Goal: Task Accomplishment & Management: Manage account settings

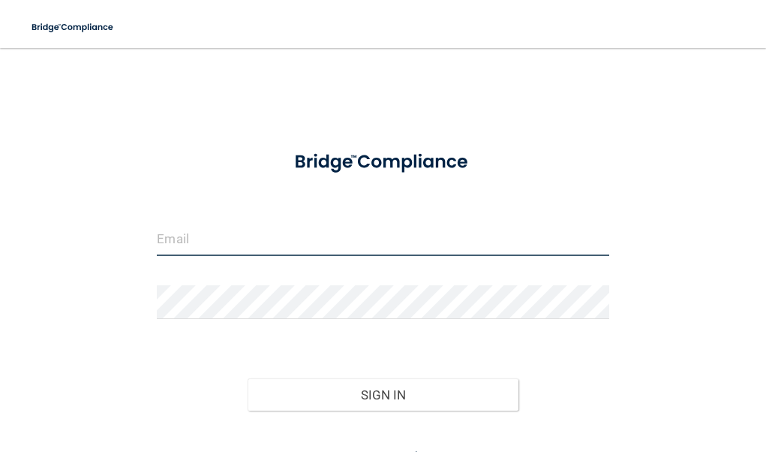
click at [175, 234] on input "email" at bounding box center [383, 239] width 452 height 34
type input "[EMAIL_ADDRESS][DOMAIN_NAME]"
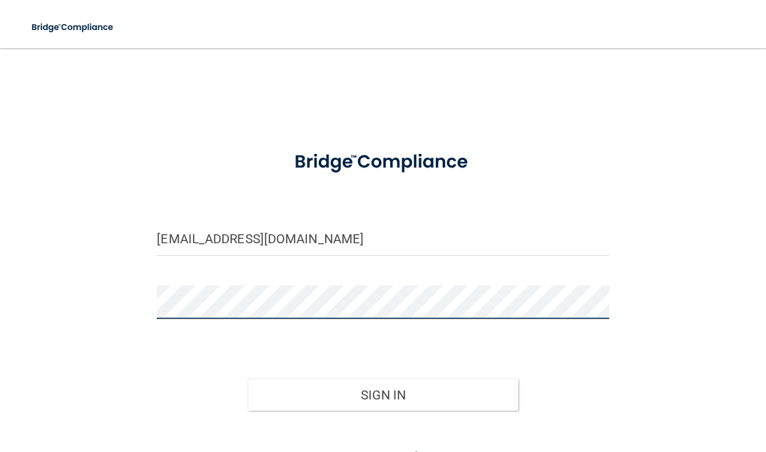
click at [248, 378] on button "Sign In" at bounding box center [383, 394] width 271 height 33
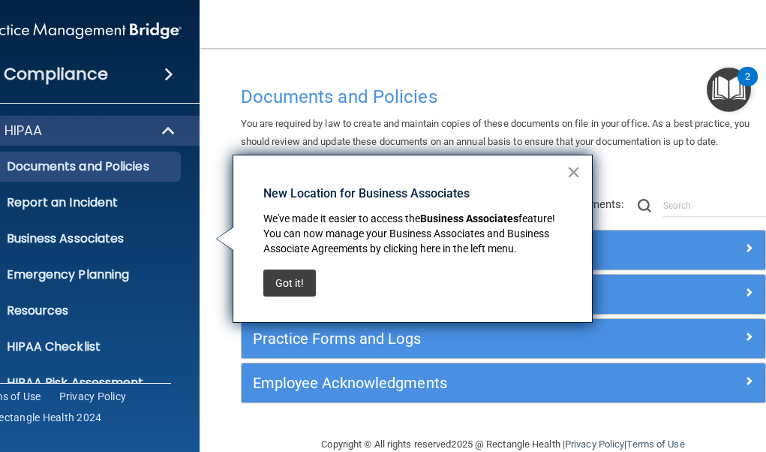
click at [570, 178] on button "×" at bounding box center [573, 172] width 14 height 24
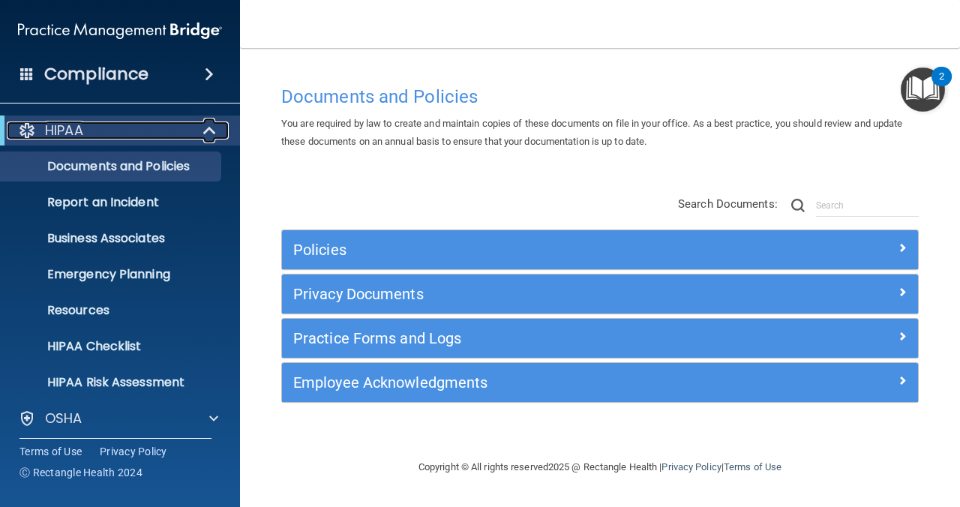
click at [212, 126] on span at bounding box center [211, 131] width 13 height 18
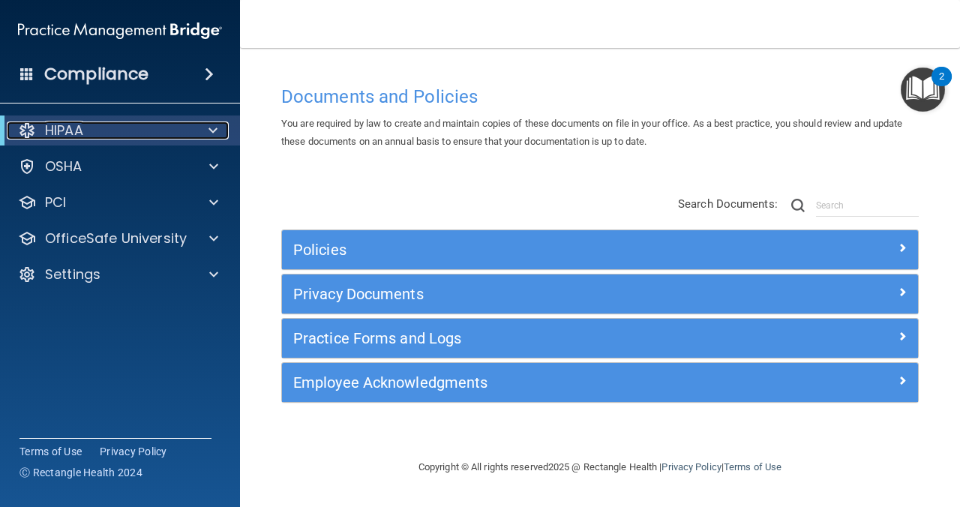
click at [84, 128] on div "HIPAA" at bounding box center [99, 131] width 185 height 18
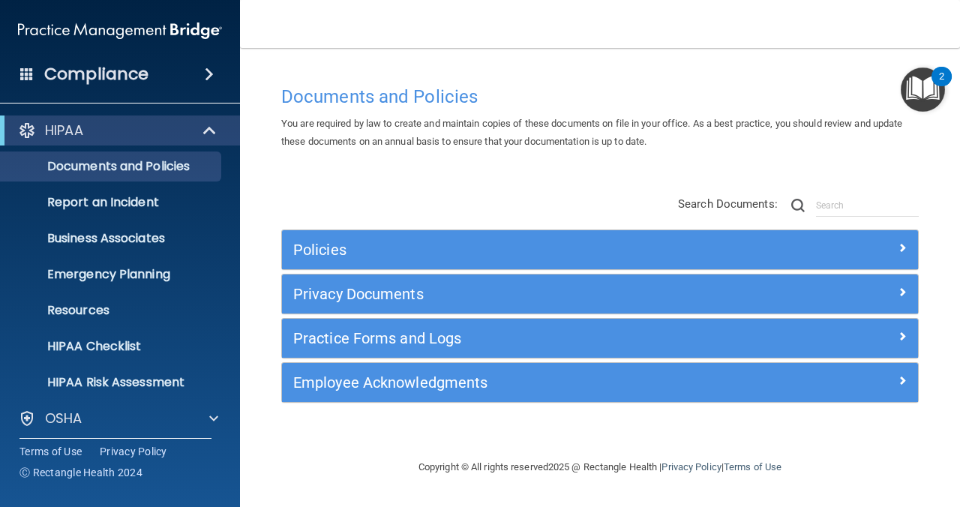
click at [124, 68] on h4 "Compliance" at bounding box center [96, 74] width 104 height 21
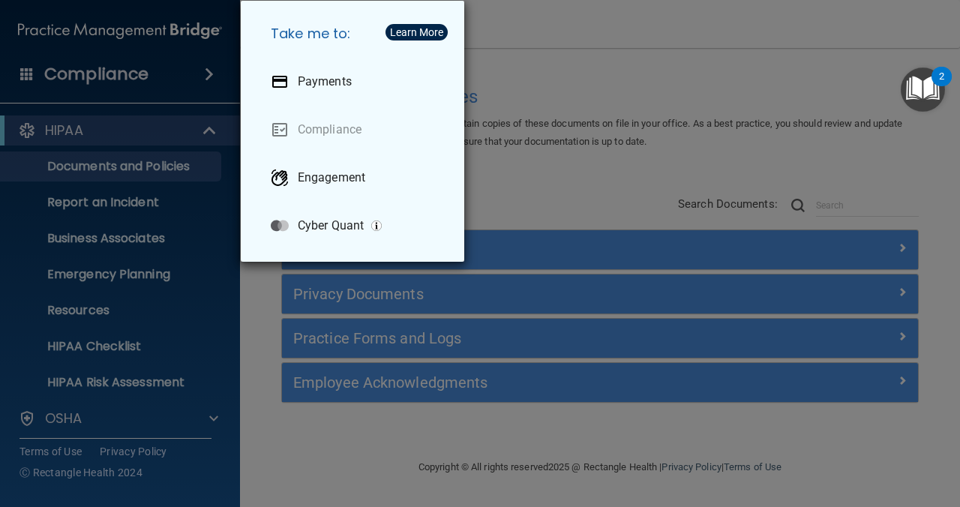
click at [118, 75] on div "Take me to: Payments Compliance Engagement Cyber Quant" at bounding box center [480, 253] width 960 height 507
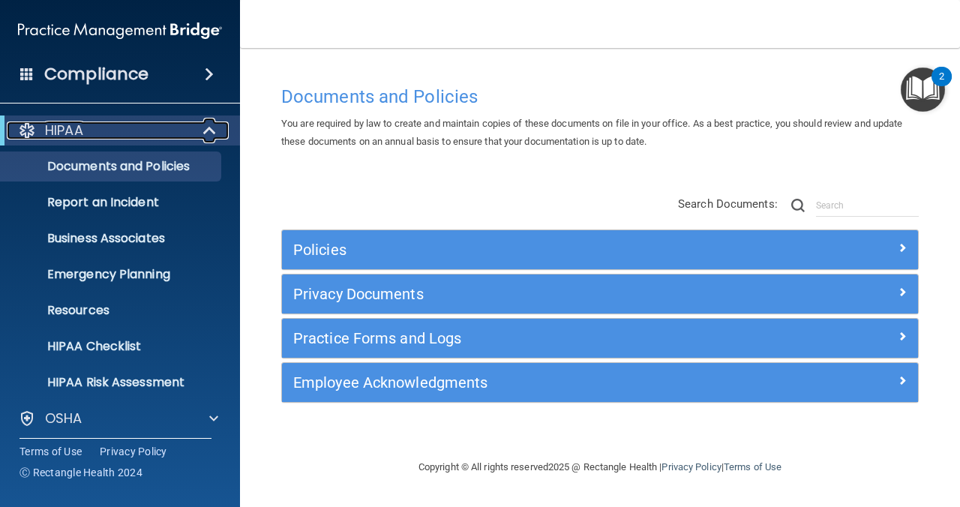
click at [95, 128] on div "HIPAA" at bounding box center [99, 131] width 185 height 18
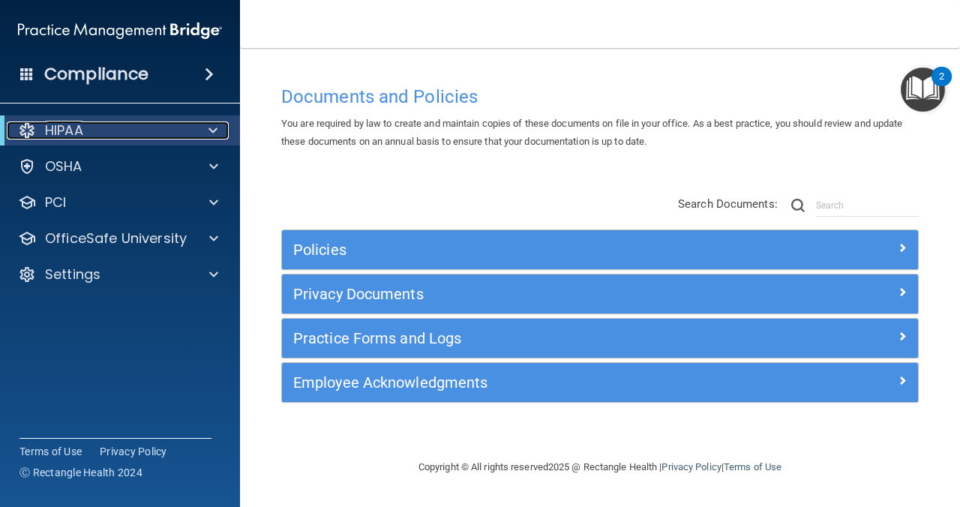
click at [69, 128] on p "HIPAA" at bounding box center [64, 131] width 38 height 18
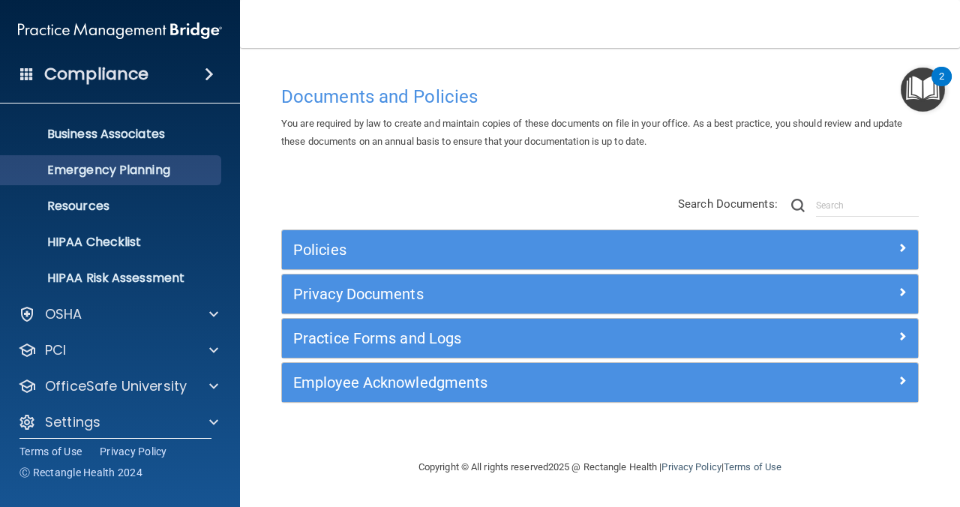
scroll to position [115, 0]
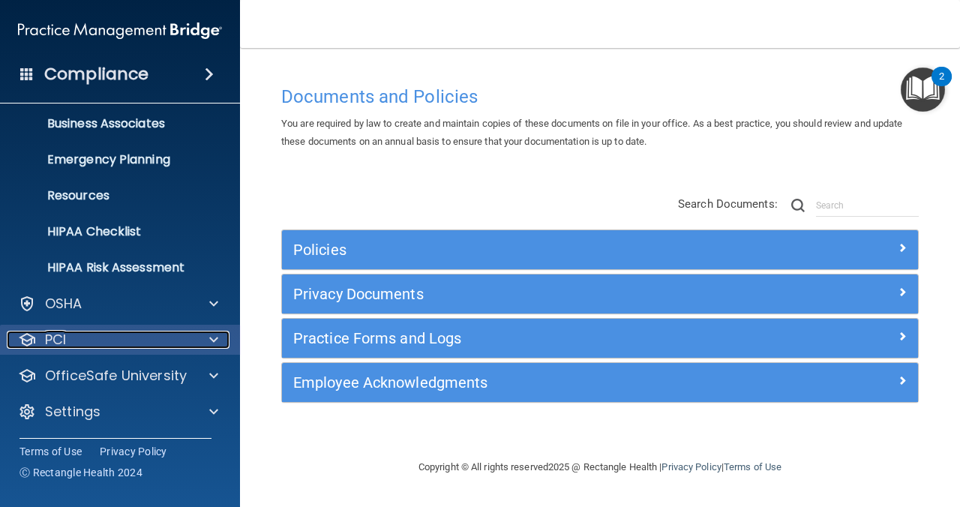
click at [214, 334] on span at bounding box center [213, 340] width 9 height 18
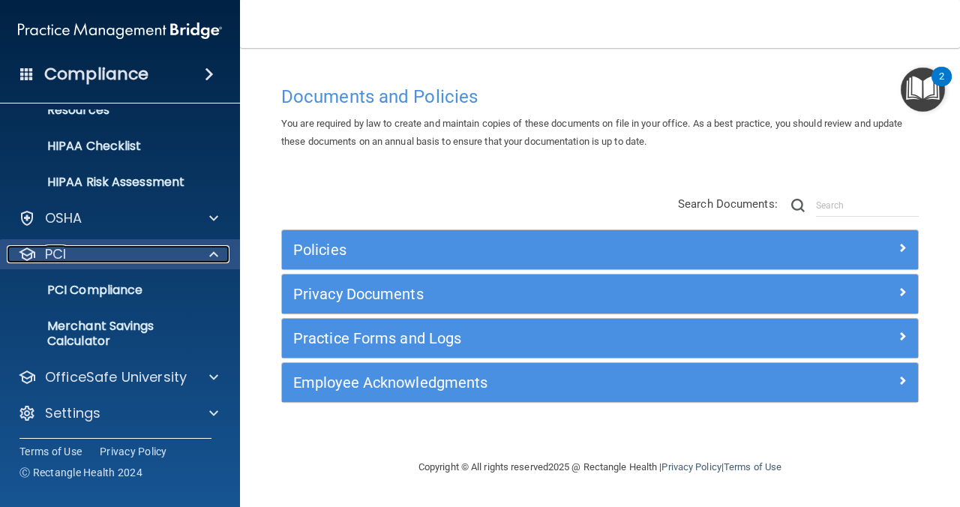
scroll to position [202, 0]
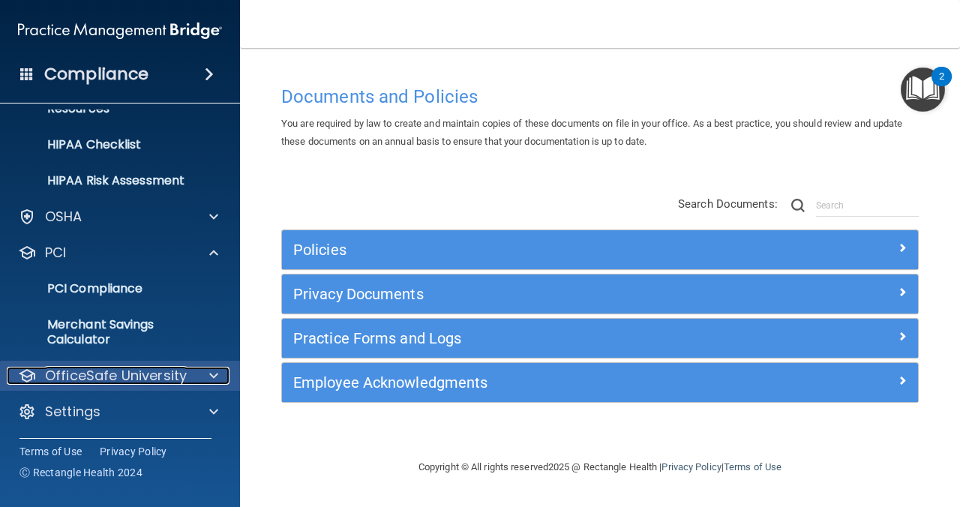
click at [215, 373] on span at bounding box center [213, 376] width 9 height 18
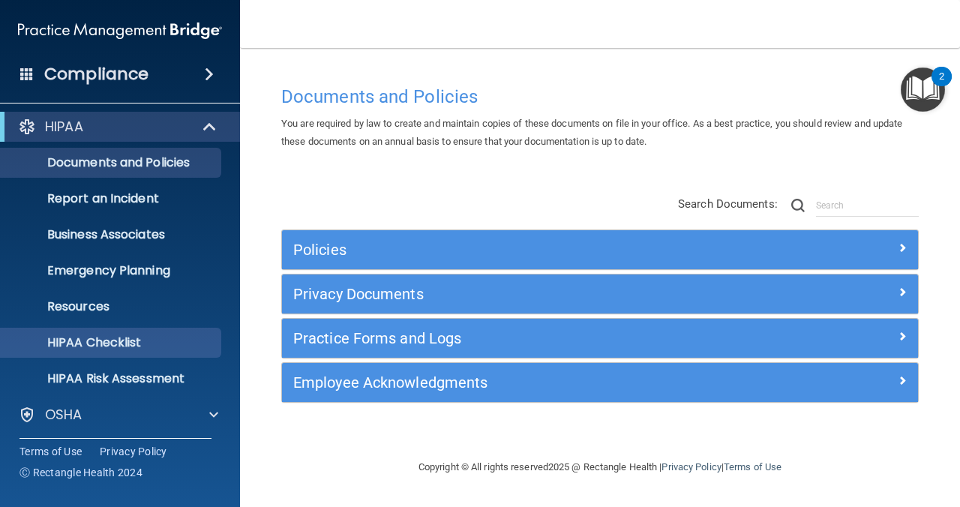
scroll to position [0, 0]
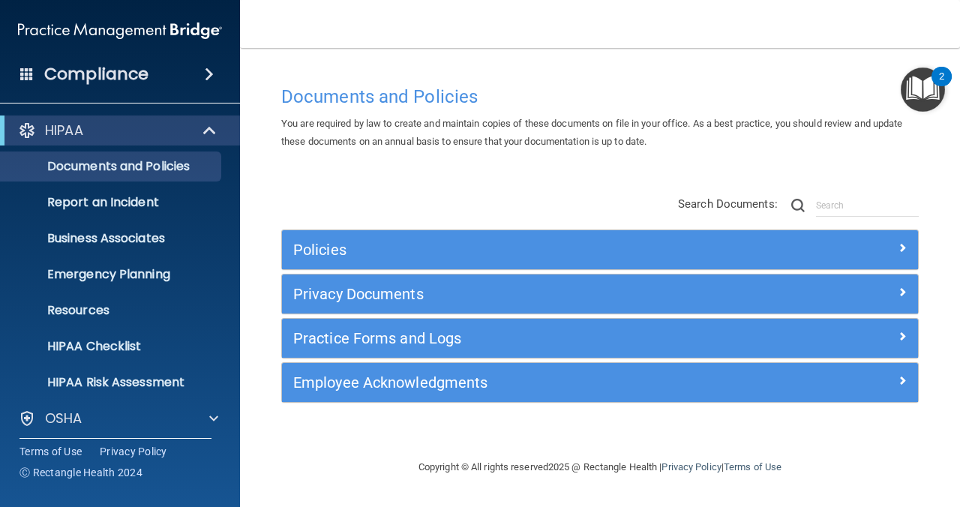
click at [26, 74] on span at bounding box center [27, 74] width 14 height 14
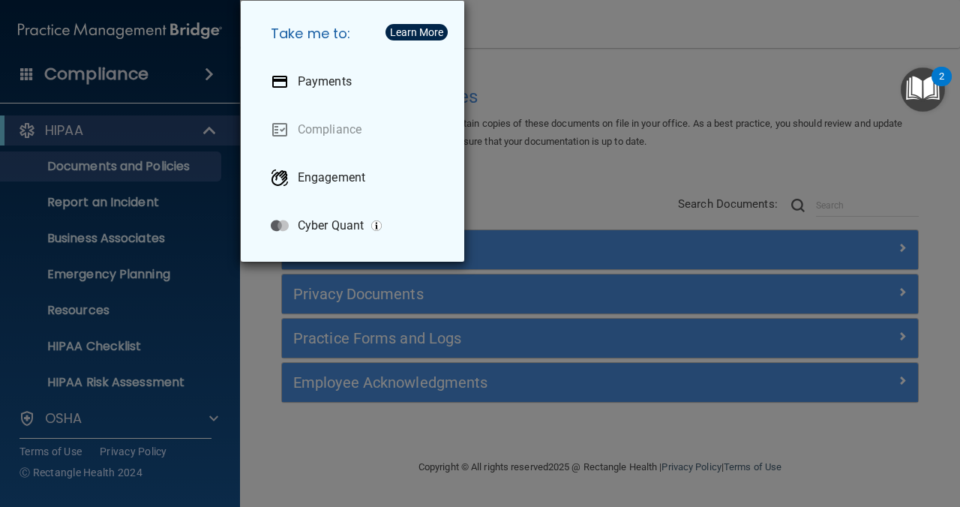
click at [632, 79] on div "Take me to: Payments Compliance Engagement Cyber Quant" at bounding box center [480, 253] width 960 height 507
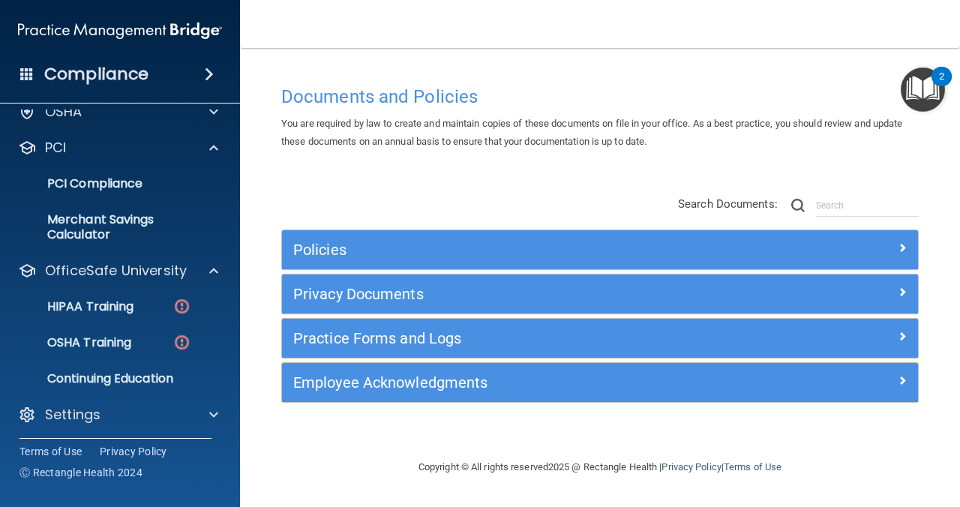
scroll to position [310, 0]
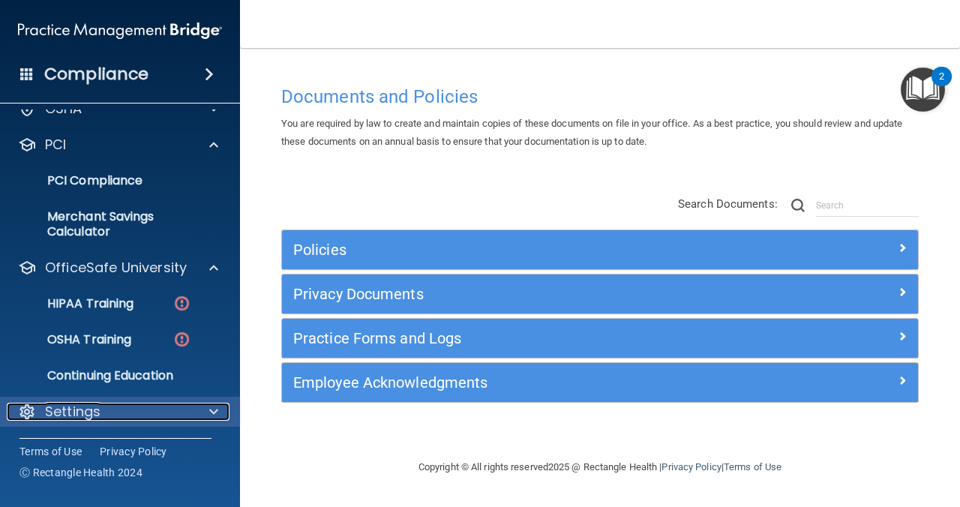
click at [94, 408] on p "Settings" at bounding box center [73, 412] width 56 height 18
click at [94, 408] on p "Settings" at bounding box center [73, 411] width 56 height 18
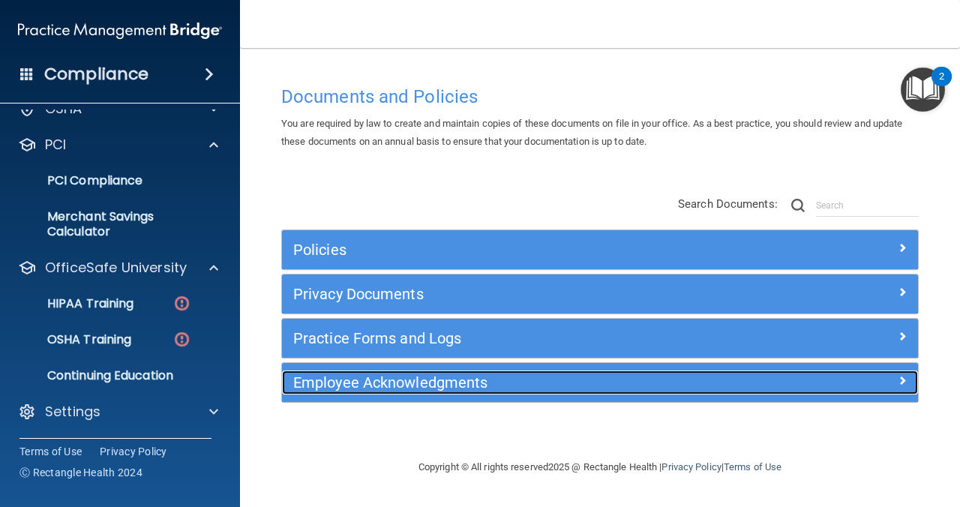
click at [455, 374] on h5 "Employee Acknowledgments" at bounding box center [520, 382] width 455 height 17
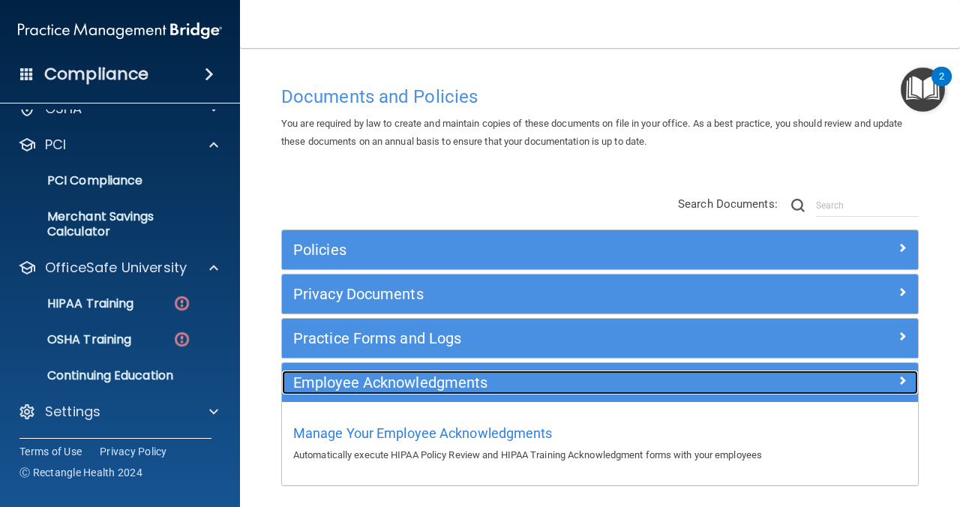
scroll to position [56, 0]
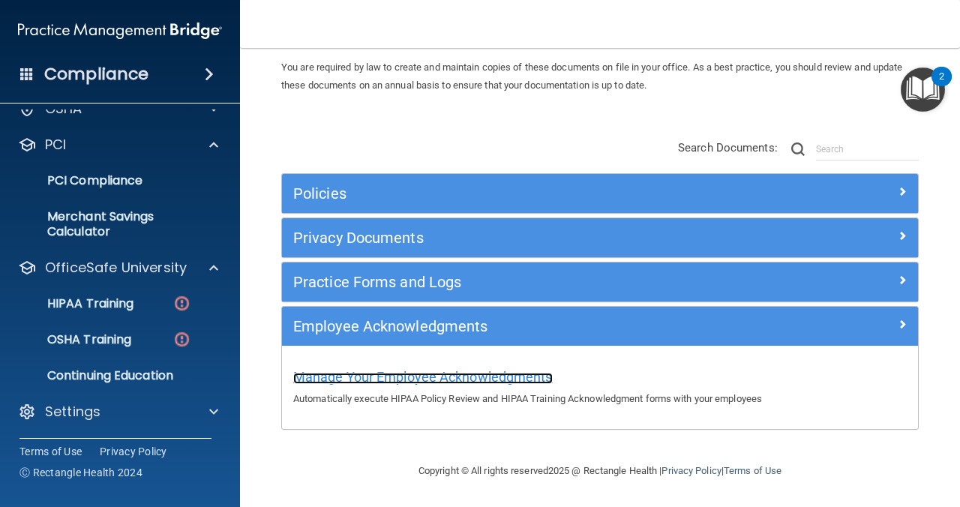
click at [455, 373] on span "Manage Your Employee Acknowledgments" at bounding box center [423, 377] width 260 height 16
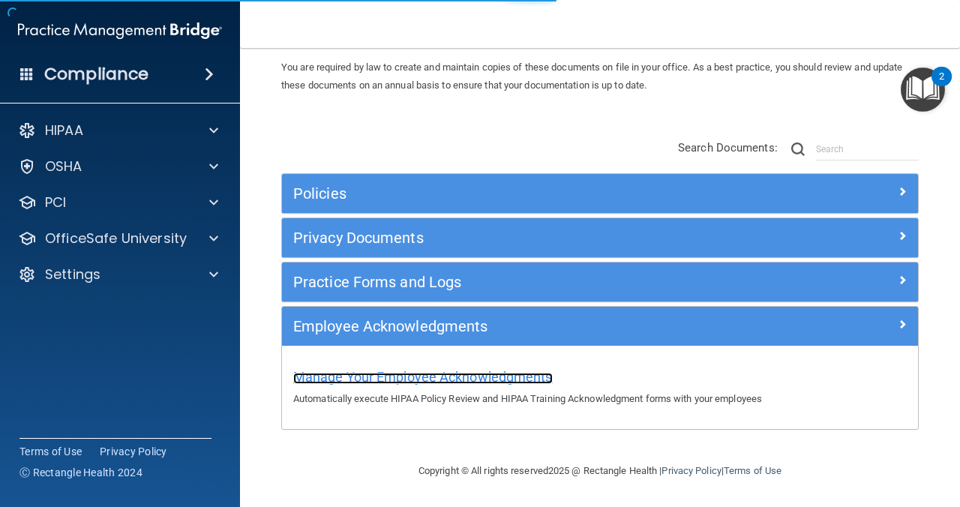
click at [455, 373] on span "Manage Your Employee Acknowledgments" at bounding box center [423, 377] width 260 height 16
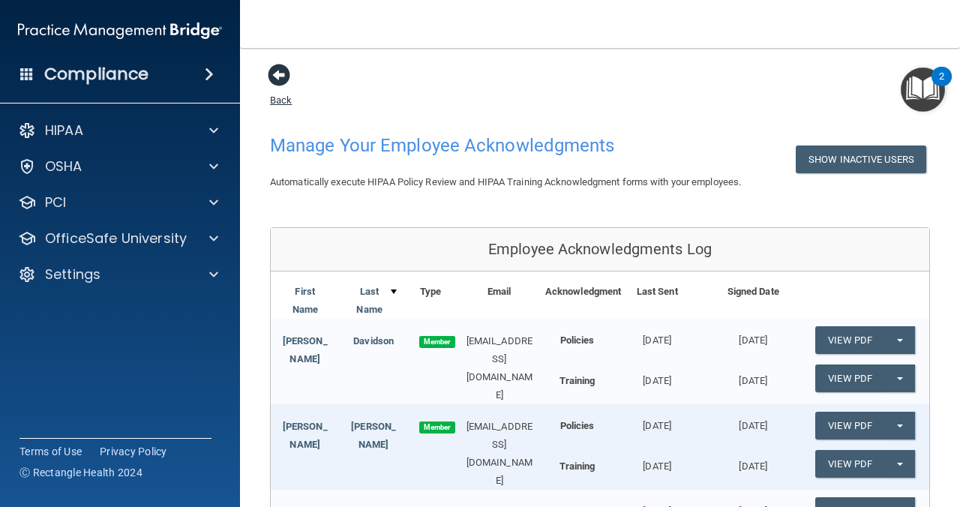
click at [269, 78] on span at bounding box center [279, 75] width 23 height 23
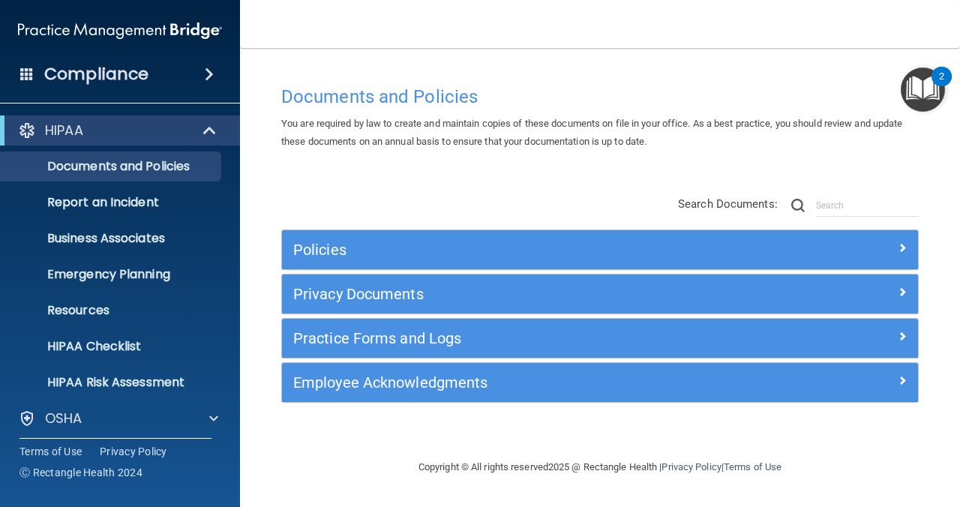
click at [488, 64] on div "Documents and Policies You are required by law to create and maintain copies of…" at bounding box center [600, 253] width 660 height 380
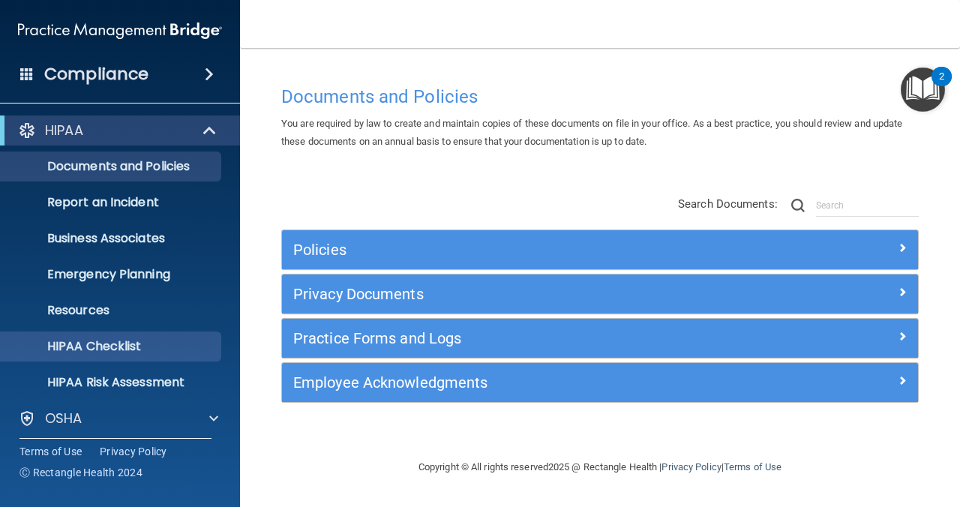
scroll to position [115, 0]
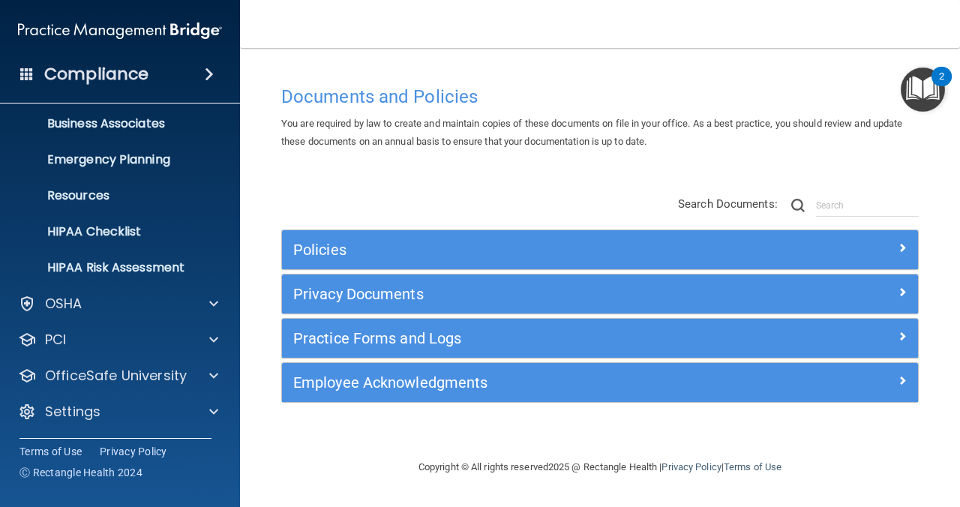
click at [89, 76] on h4 "Compliance" at bounding box center [96, 74] width 104 height 21
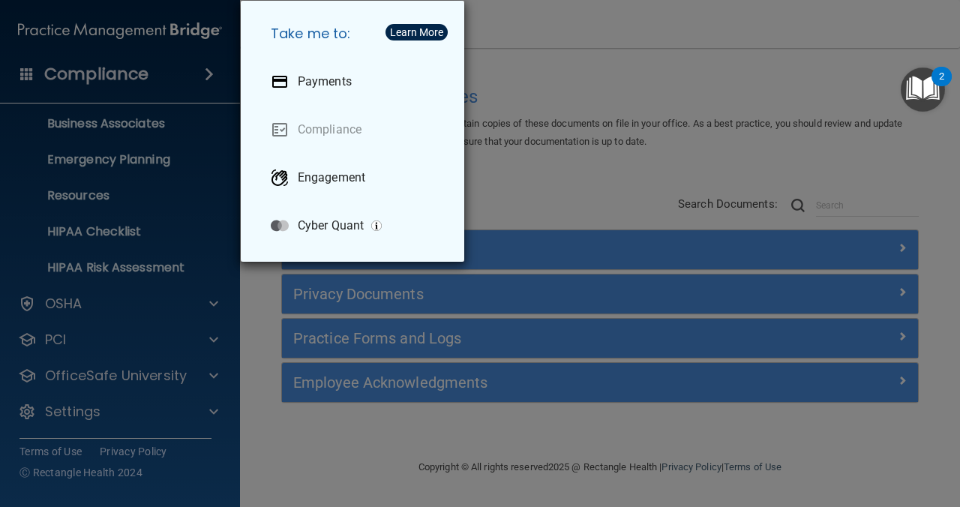
click at [627, 131] on div "Take me to: Payments Compliance Engagement Cyber Quant" at bounding box center [480, 253] width 960 height 507
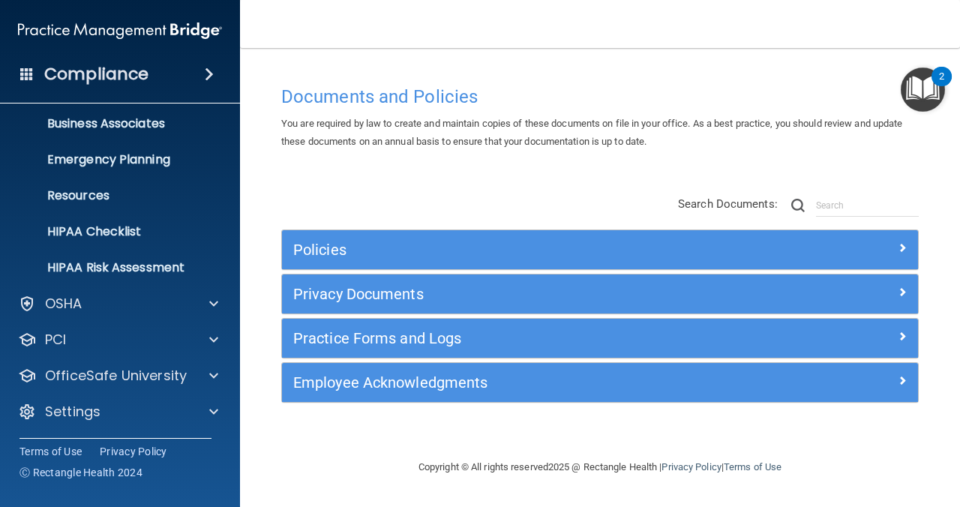
click at [185, 32] on img at bounding box center [120, 31] width 204 height 30
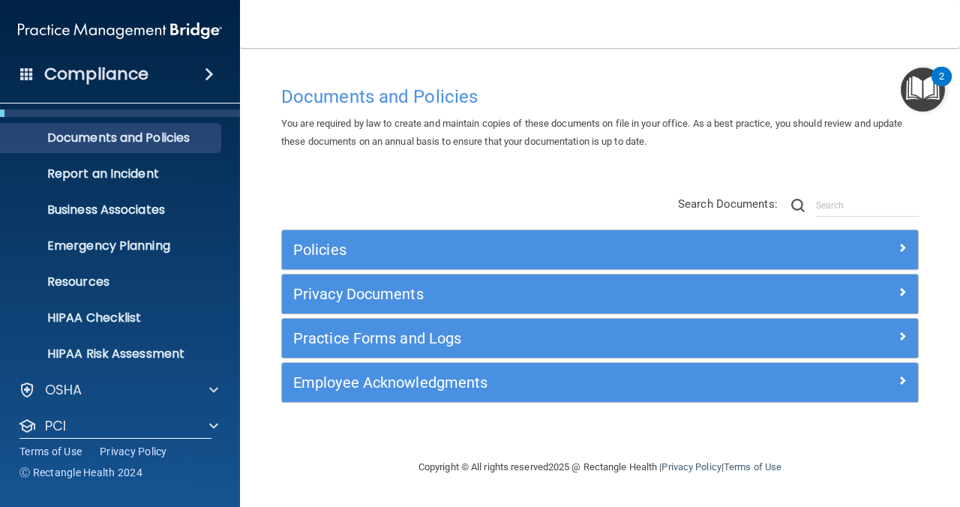
scroll to position [0, 0]
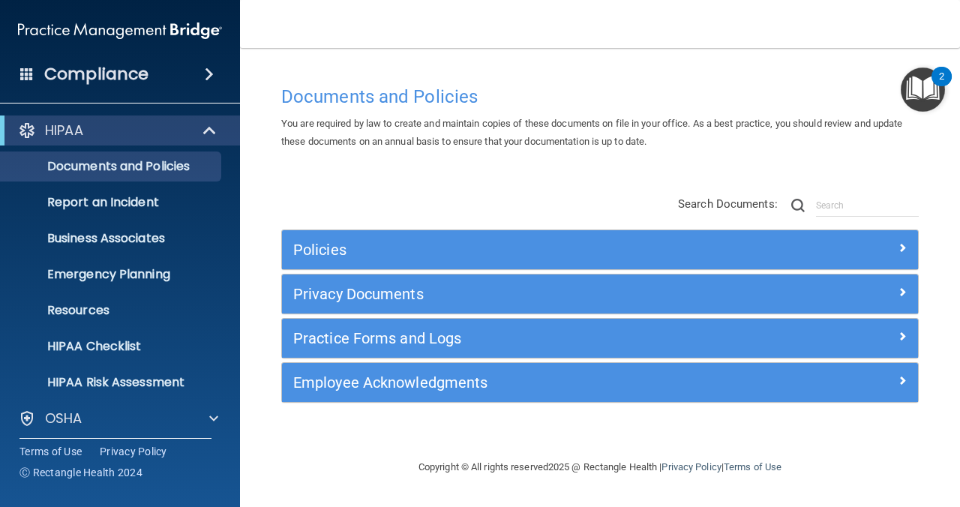
click at [26, 70] on span at bounding box center [27, 74] width 14 height 14
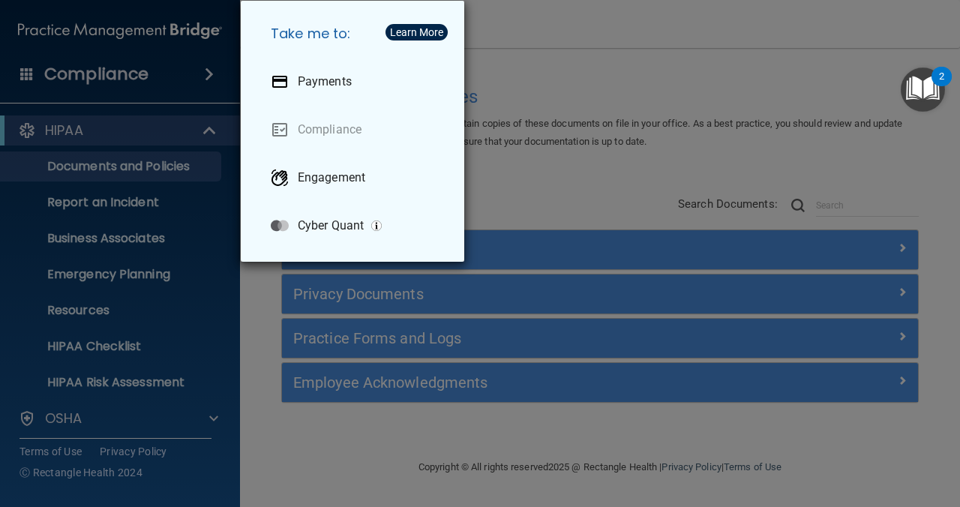
click at [723, 63] on div "Take me to: Payments Compliance Engagement Cyber Quant" at bounding box center [480, 253] width 960 height 507
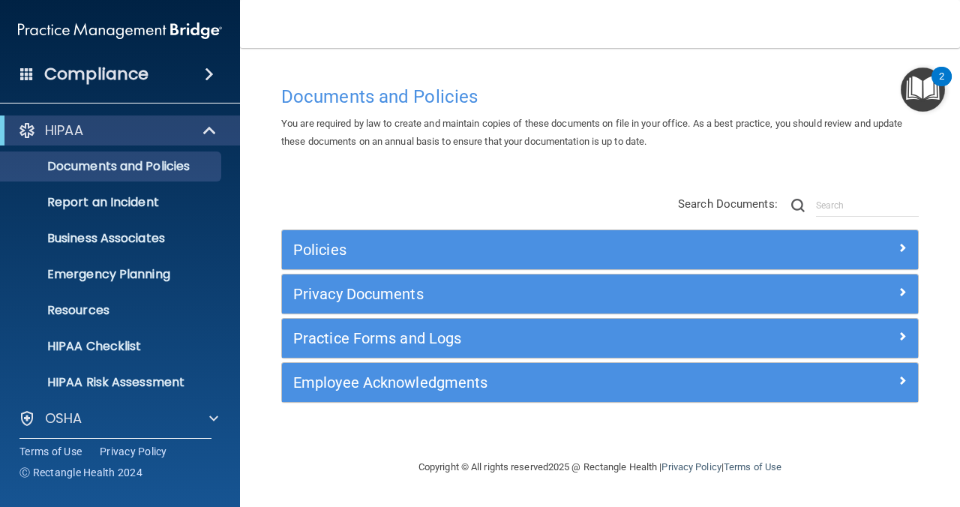
click at [185, 32] on img at bounding box center [120, 31] width 204 height 30
